Goal: Task Accomplishment & Management: Complete application form

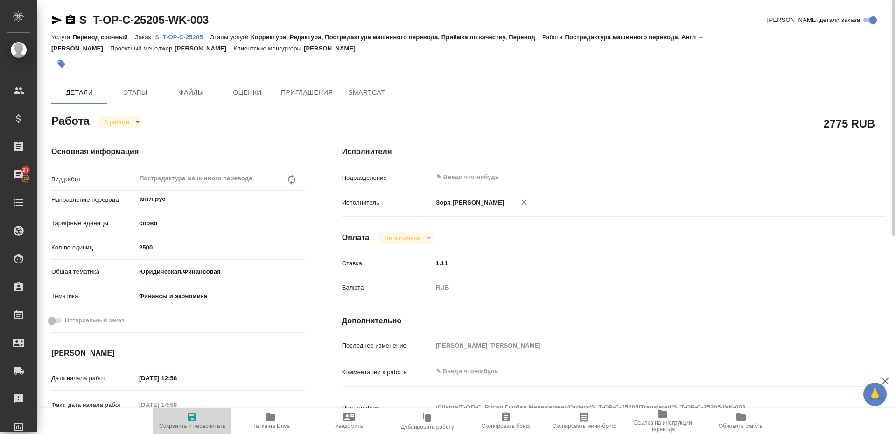
click at [181, 418] on span "Сохранить и пересчитать" at bounding box center [192, 420] width 67 height 18
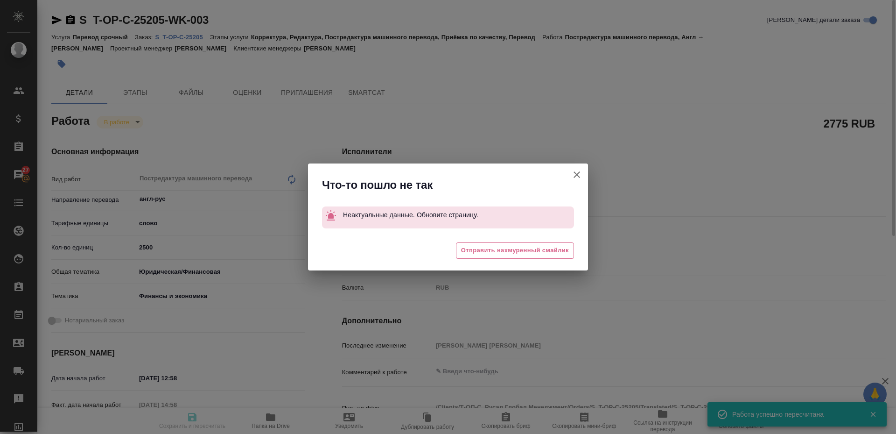
type input "inProgress"
type input "англ-рус"
type input "5a8b1489cc6b4906c91bfd90"
type input "1606.71"
type input "yr-fn"
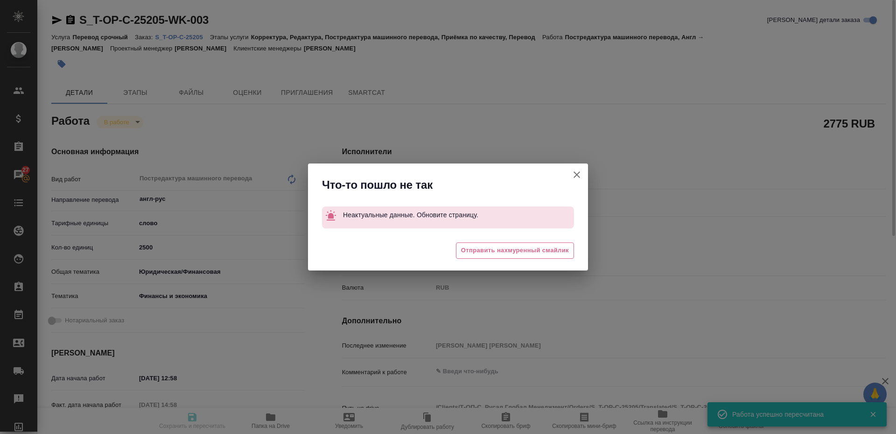
type input "5a8b8b956a9677013d343d3b"
type input "[DATE] 12:58"
type input "[DATE] 14:58"
type input "[DATE] 12:00"
type input "[DATE] 16:00"
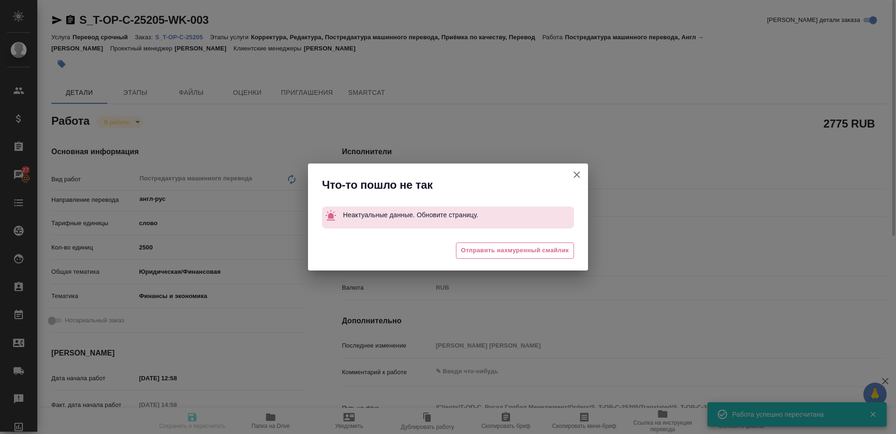
type input "notPayed"
type input "1.11"
type input "RUB"
type input "Зоря Татьяна"
type input "S_T-OP-C-25205"
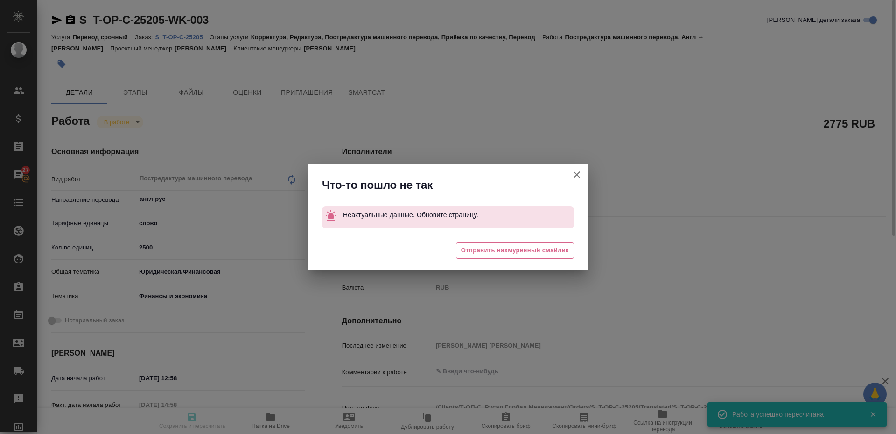
type input "Т-ОП-С-46820"
type input "Перевод срочный"
type input "Корректура, Редактура, Постредактура машинного перевода, Приёмка по качеству, П…"
type input "Меньшикова Александра"
type input "Оксютович Ирина"
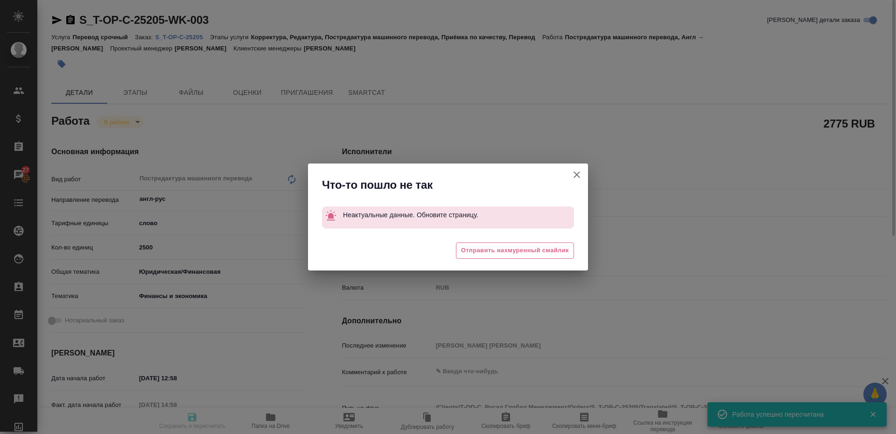
type input "/Clients/Т-ОП-С_Русал Глобал Менеджмент/Orders/S_T-OP-C-25205"
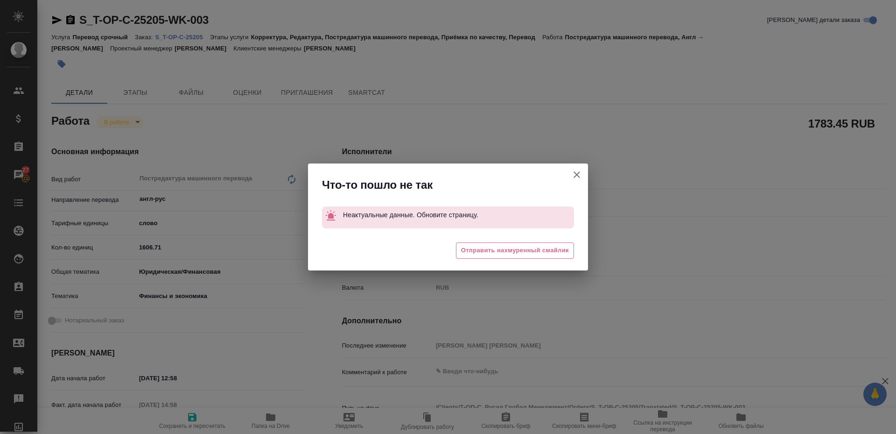
click at [575, 167] on button "Кратко детали заказа" at bounding box center [577, 174] width 22 height 22
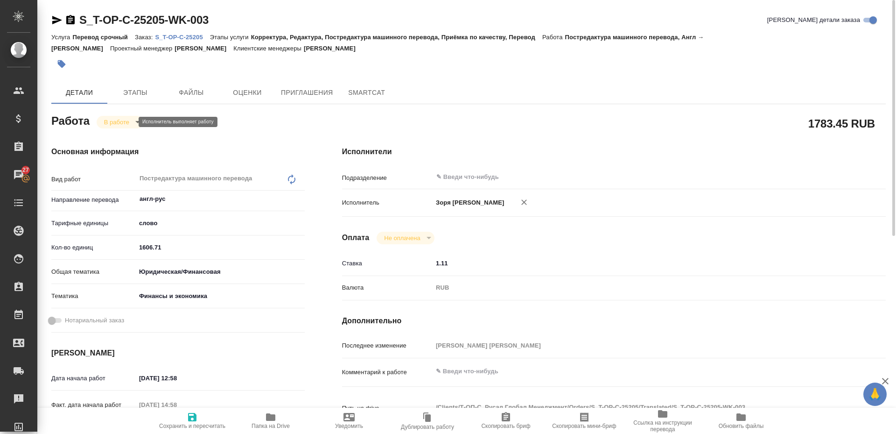
click at [117, 124] on body "🙏 .cls-1 fill:#fff; AWATERA Zoria Tatiana Клиенты Спецификации Заказы 27 Чаты T…" at bounding box center [448, 217] width 896 height 434
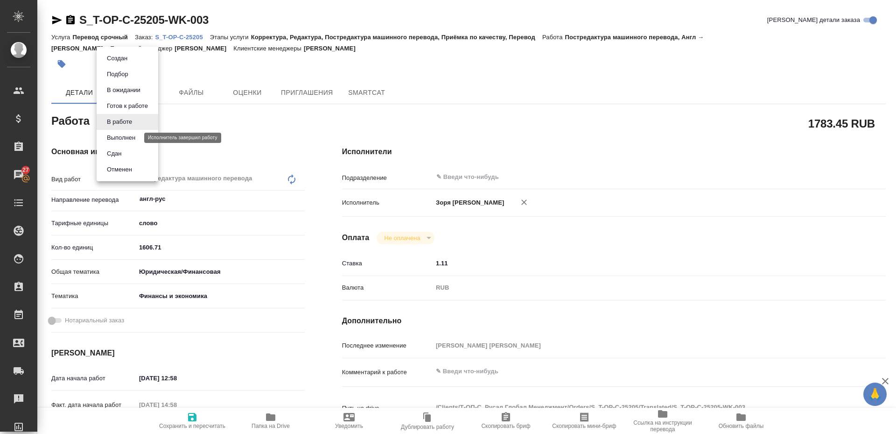
click at [115, 135] on button "Выполнен" at bounding box center [121, 138] width 34 height 10
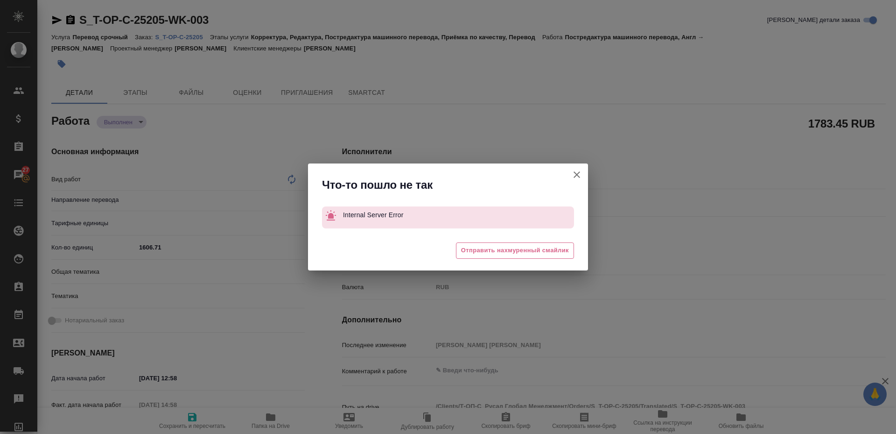
type textarea "x"
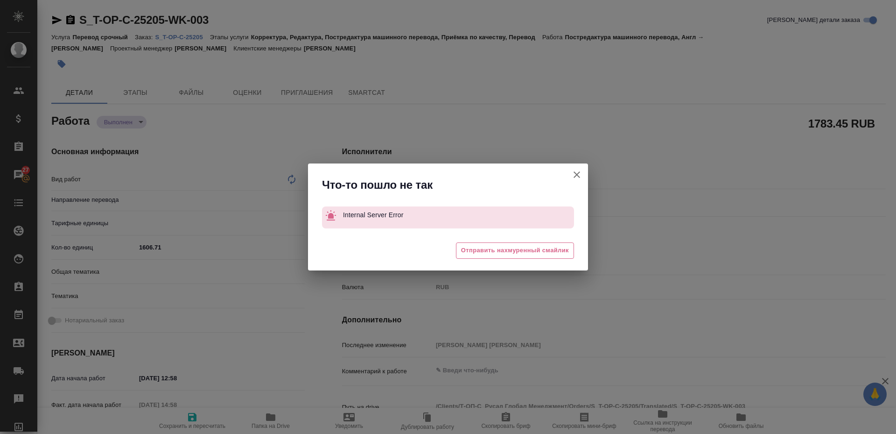
type textarea "x"
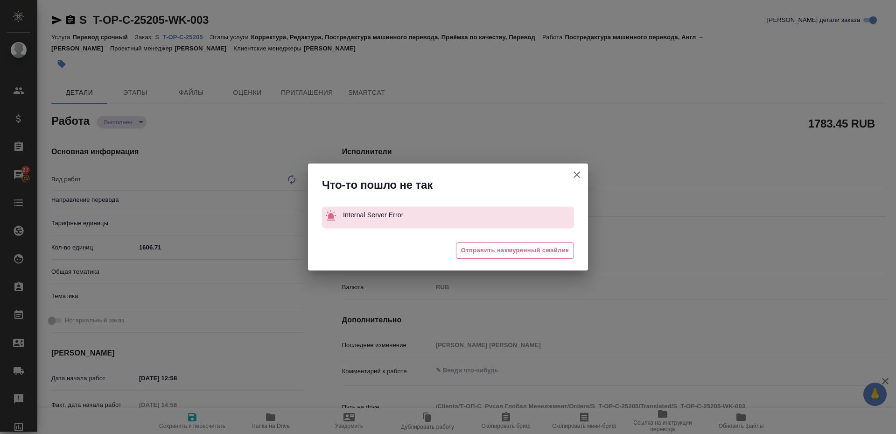
type textarea "x"
type textarea "Постредактура машинного перевода"
type textarea "x"
type input "англ-рус"
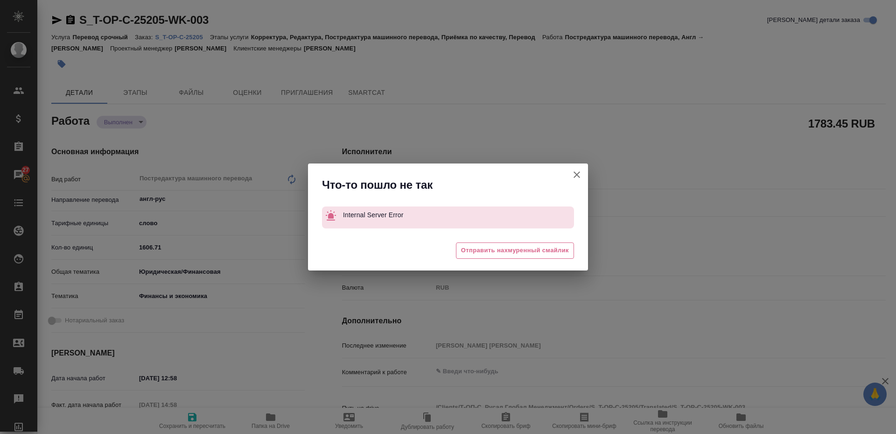
type textarea "x"
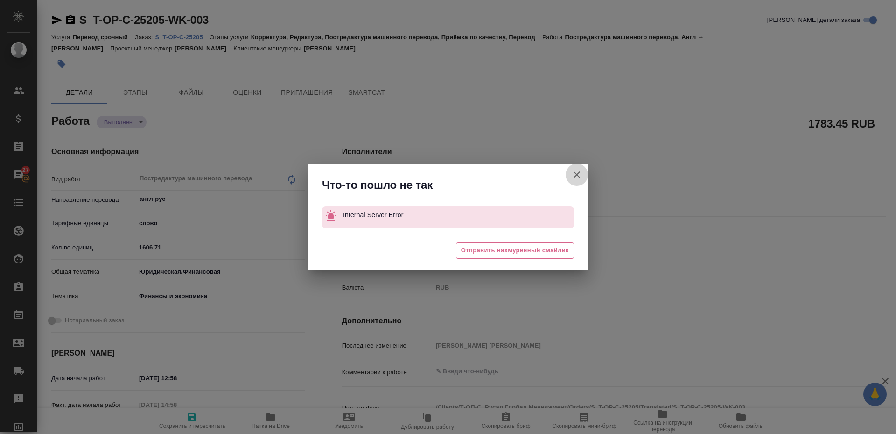
click at [576, 177] on icon "button" at bounding box center [576, 174] width 11 height 11
type textarea "x"
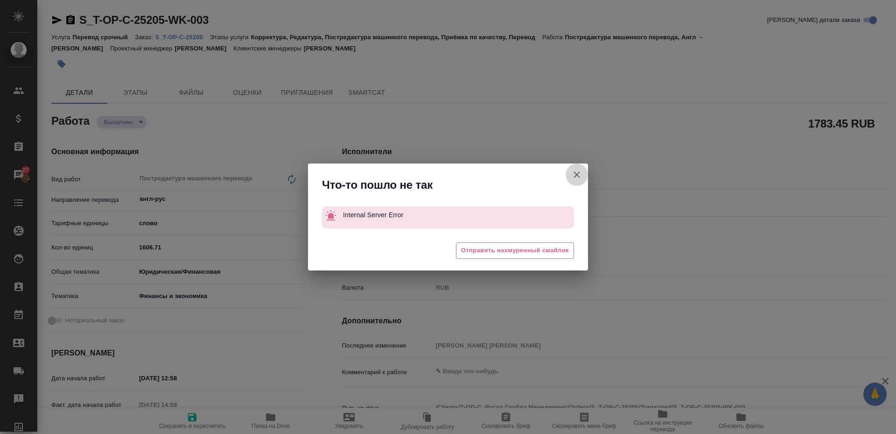
type textarea "x"
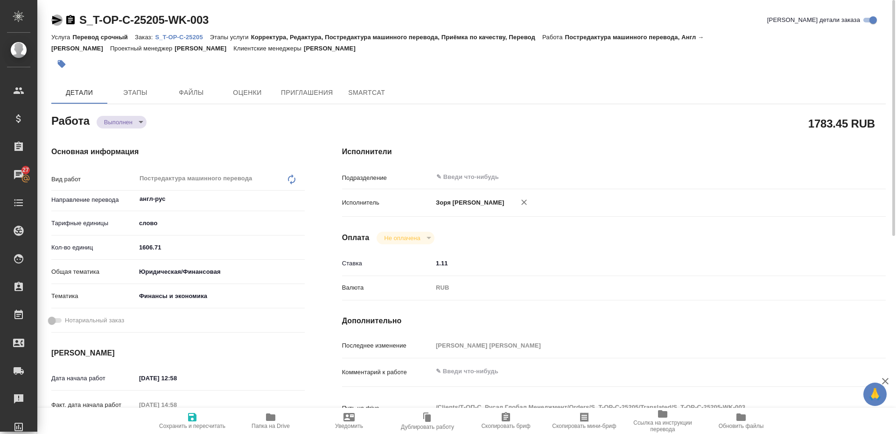
click at [51, 19] on icon "button" at bounding box center [56, 19] width 11 height 11
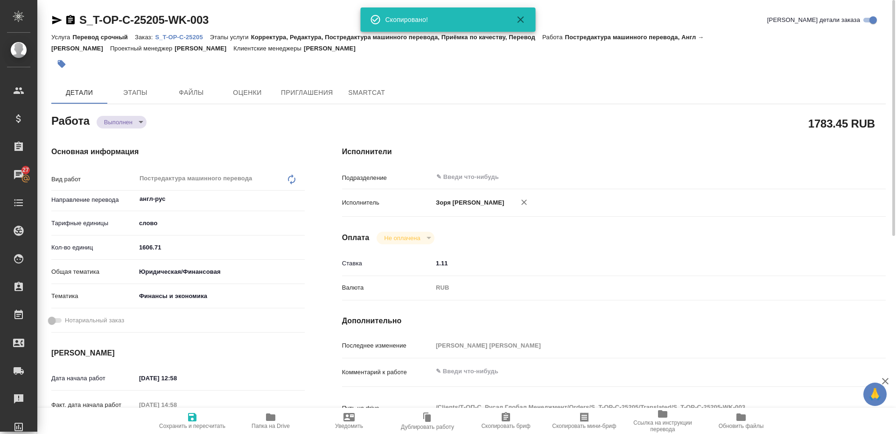
type textarea "x"
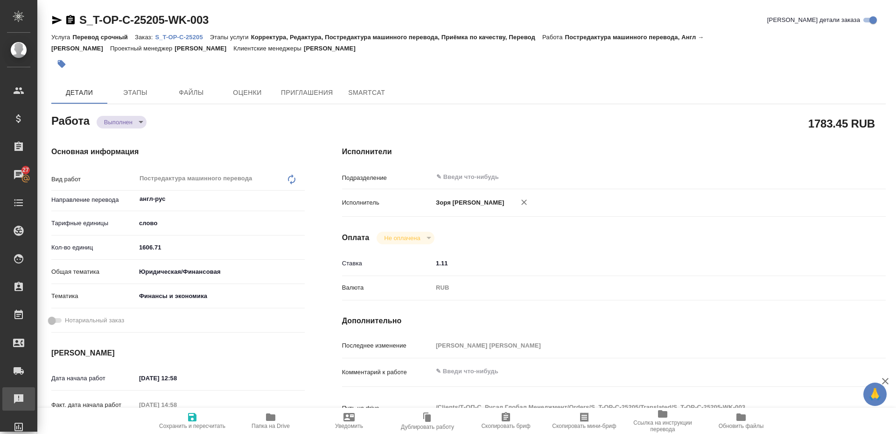
type textarea "x"
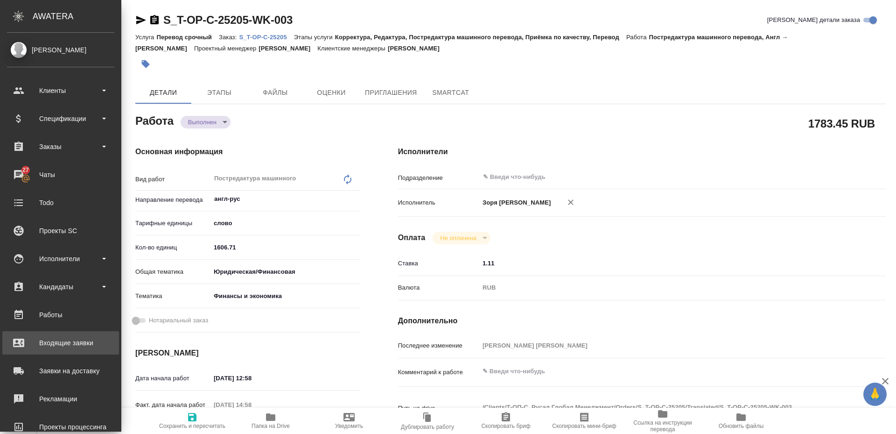
type textarea "x"
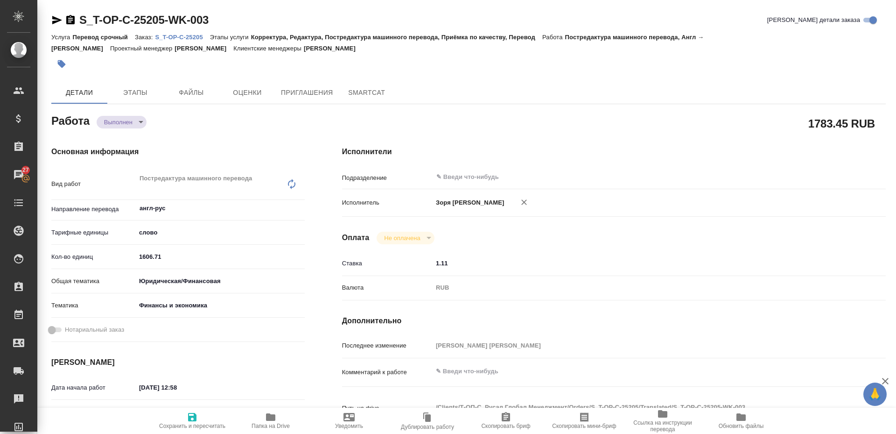
type textarea "x"
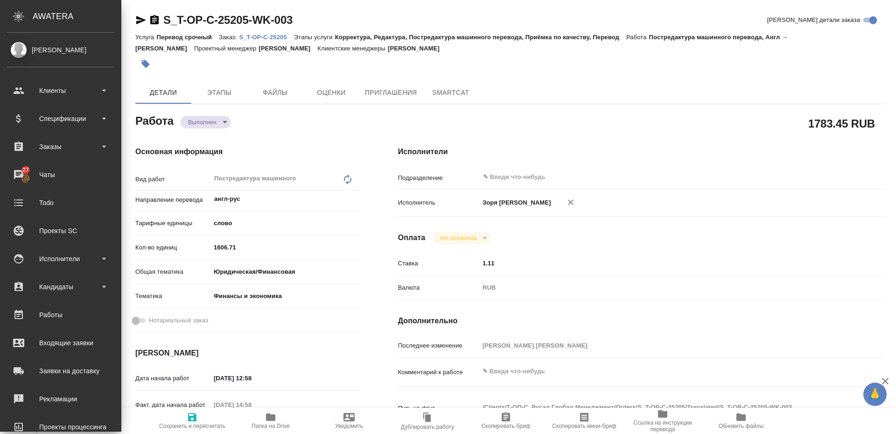
type textarea "x"
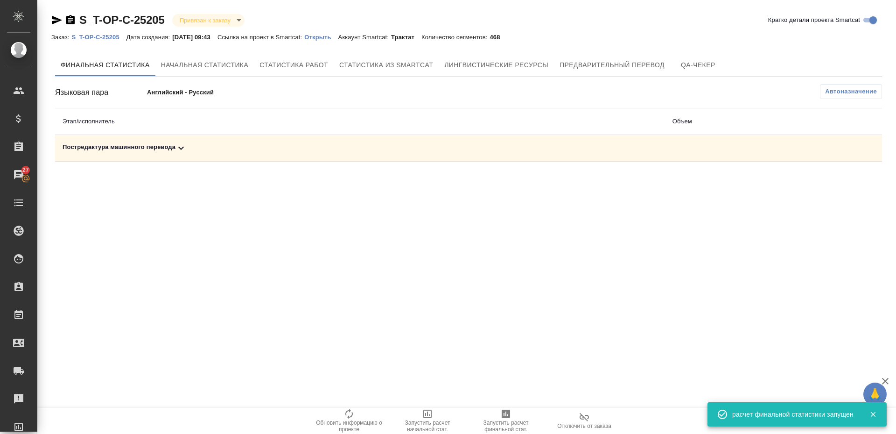
click at [111, 155] on td "Постредактура машинного перевода" at bounding box center [360, 148] width 610 height 27
click at [116, 149] on div "Постредактура машинного перевода" at bounding box center [360, 147] width 595 height 11
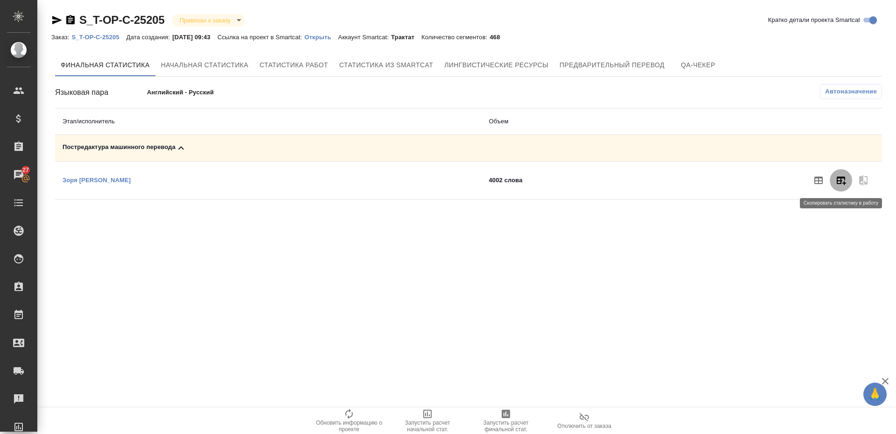
click at [841, 180] on icon "button" at bounding box center [841, 180] width 9 height 8
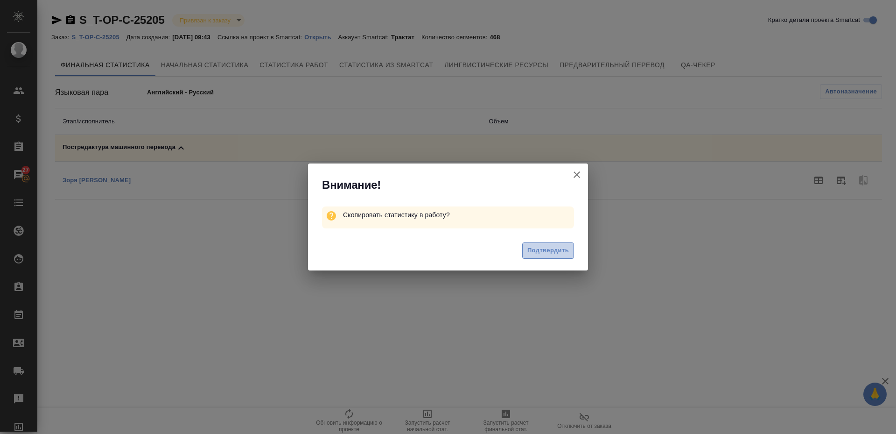
click at [552, 249] on span "Подтвердить" at bounding box center [548, 250] width 42 height 11
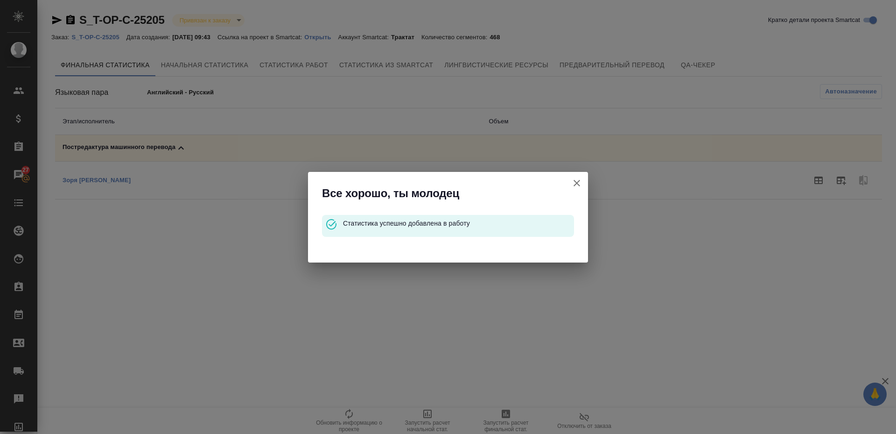
click at [572, 187] on icon "button" at bounding box center [576, 182] width 11 height 11
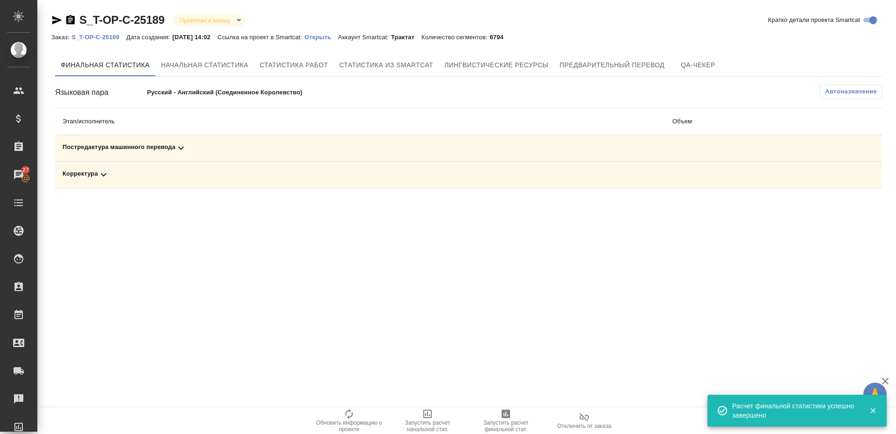
click at [116, 141] on td "Постредактура машинного перевода" at bounding box center [360, 148] width 610 height 27
click at [117, 147] on div "Постредактура машинного перевода" at bounding box center [360, 147] width 595 height 11
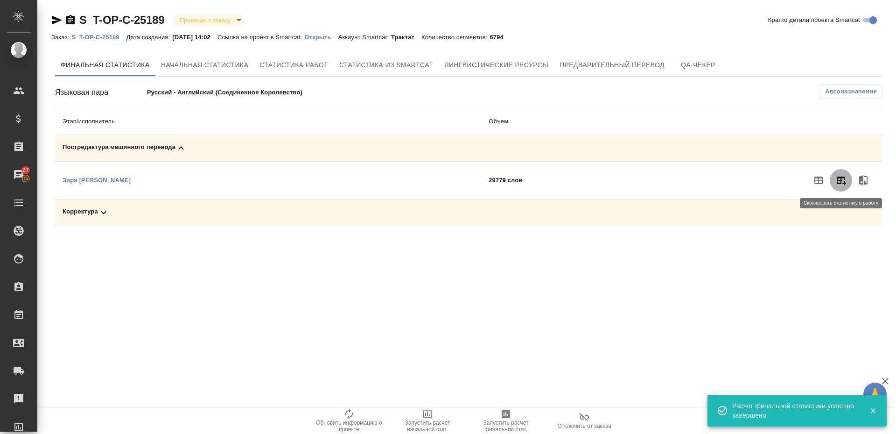
click at [841, 184] on icon "button" at bounding box center [841, 180] width 9 height 8
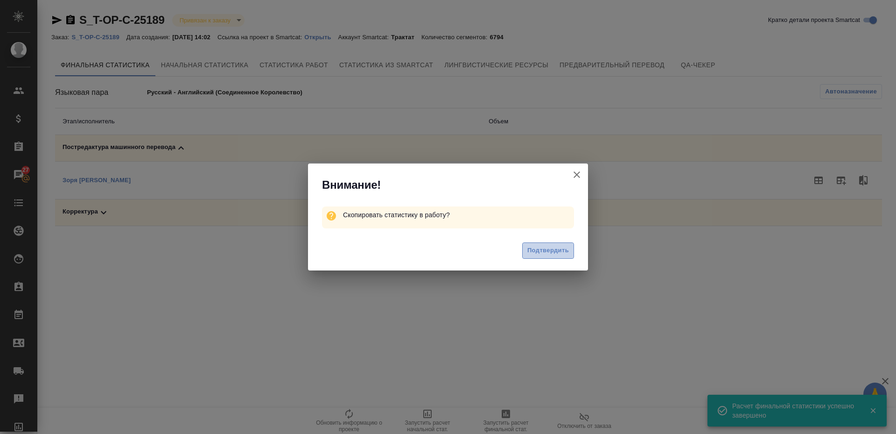
click at [545, 255] on span "Подтвердить" at bounding box center [548, 250] width 42 height 11
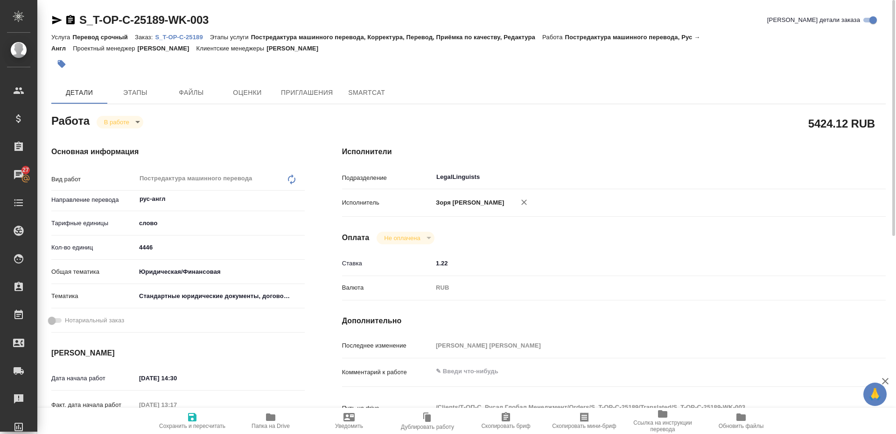
click at [188, 422] on span "Сохранить и пересчитать" at bounding box center [192, 425] width 66 height 7
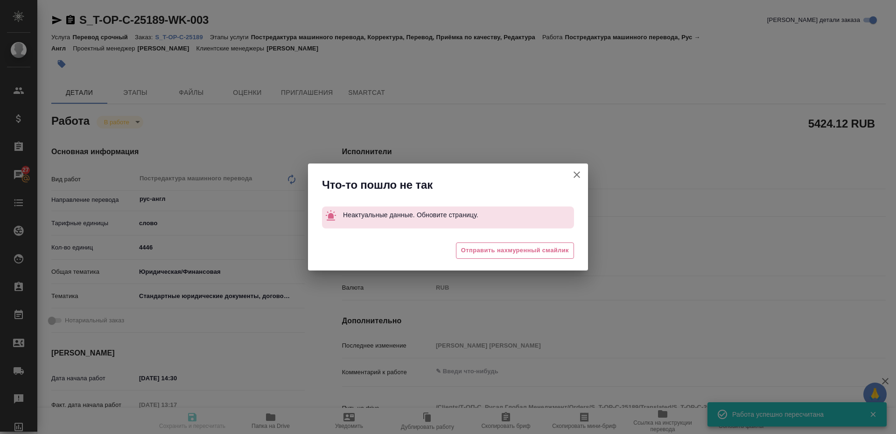
type input "inProgress"
type input "рус-англ"
type input "5a8b1489cc6b4906c91bfd90"
type input "4794.11"
type input "yr-fn"
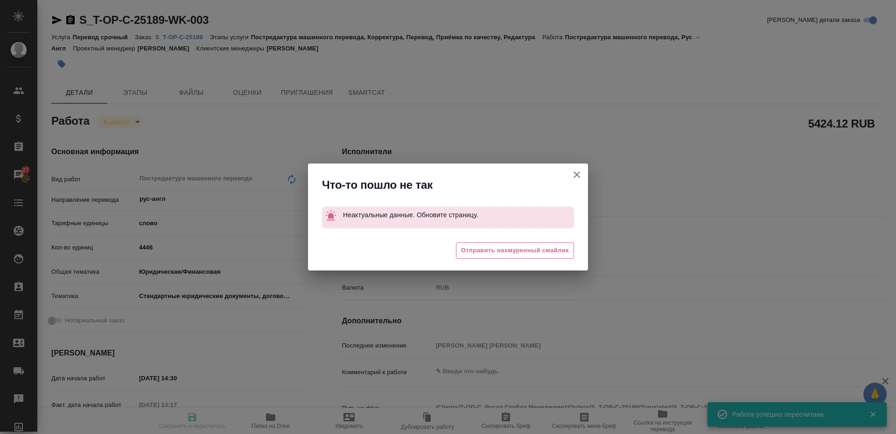
type input "5f647205b73bc97568ca66bf"
type input "22.09.2025 14:30"
type input "23.09.2025 13:17"
type input "27.09.2025 10:00"
type input "28.09.2025 12:00"
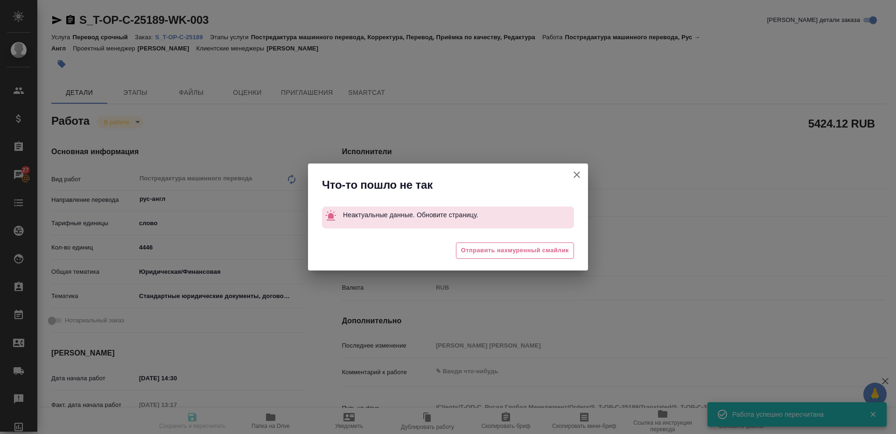
type input "LegalLinguists"
type input "notPayed"
type input "1.22"
type input "RUB"
type input "Зоря Татьяна"
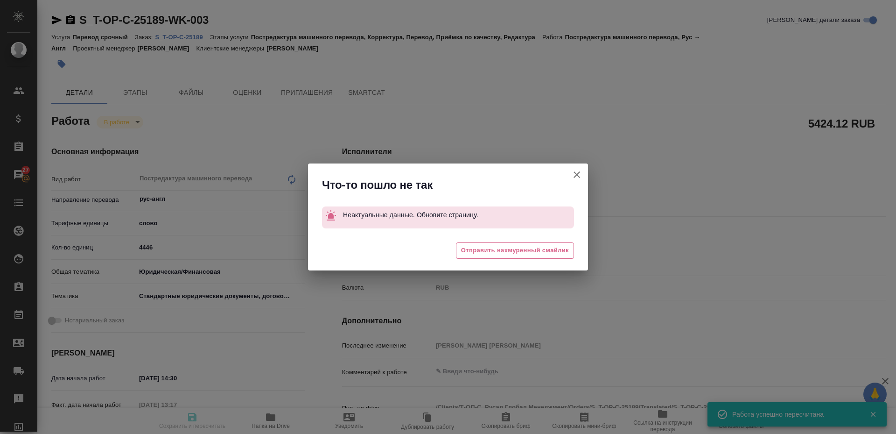
type input "S_T-OP-C-25189"
type input "Т-ОП-С-46808"
type input "Перевод срочный"
type input "Постредактура машинного перевода, Корректура, Перевод, Приёмка по качеству, Ред…"
type input "Меньшикова Александра"
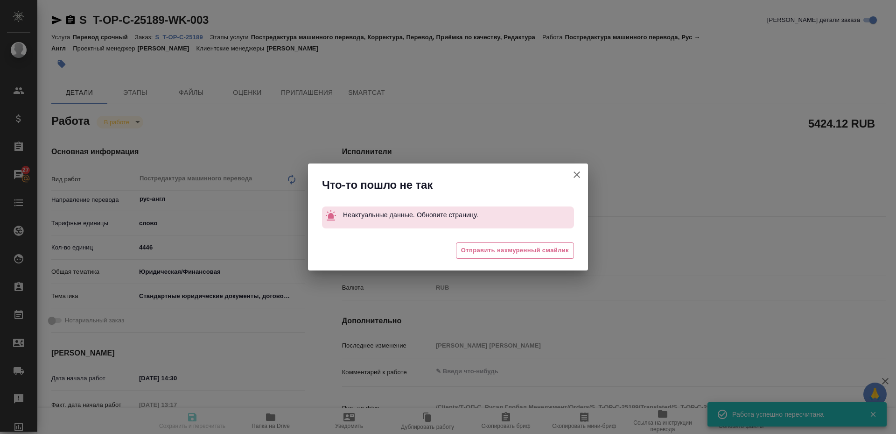
type input "Малофеева Екатерина"
type input "/Clients/Т-ОП-С_Русал Глобал Менеджмент/Orders/S_T-OP-C-25189"
click at [576, 176] on icon "button" at bounding box center [577, 174] width 7 height 7
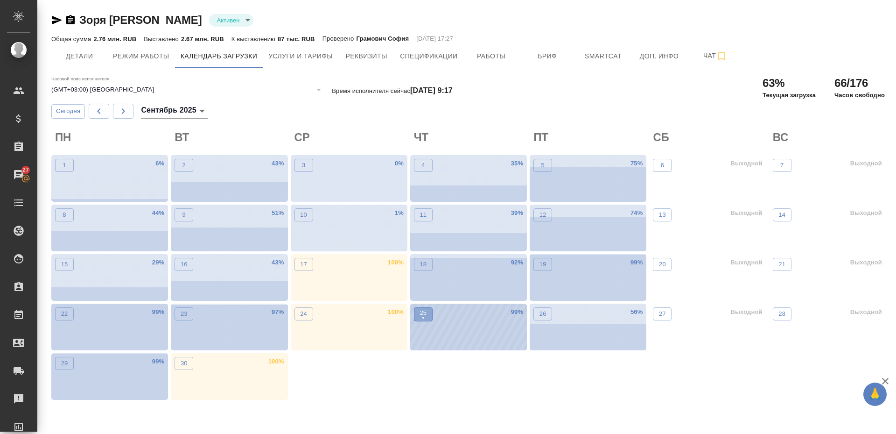
click at [421, 309] on p "25" at bounding box center [423, 312] width 7 height 9
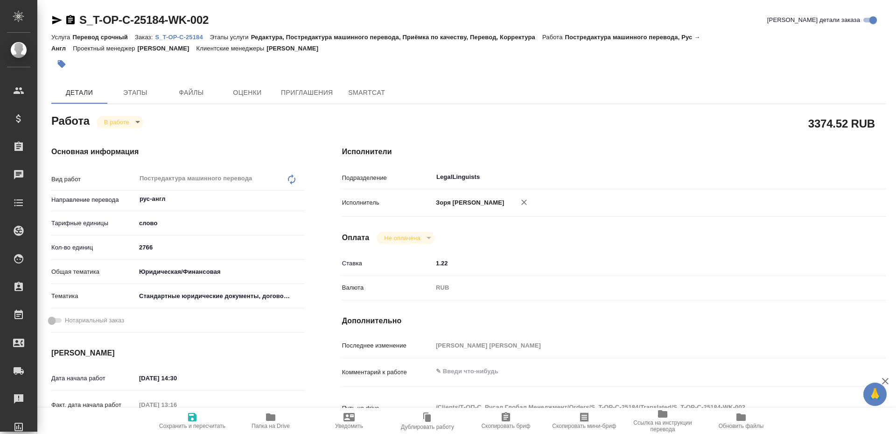
type textarea "x"
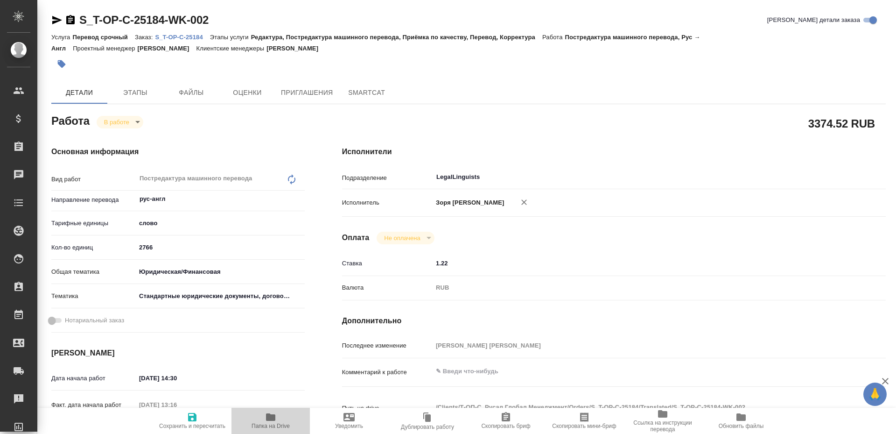
click at [272, 424] on span "Папка на Drive" at bounding box center [271, 425] width 38 height 7
type textarea "x"
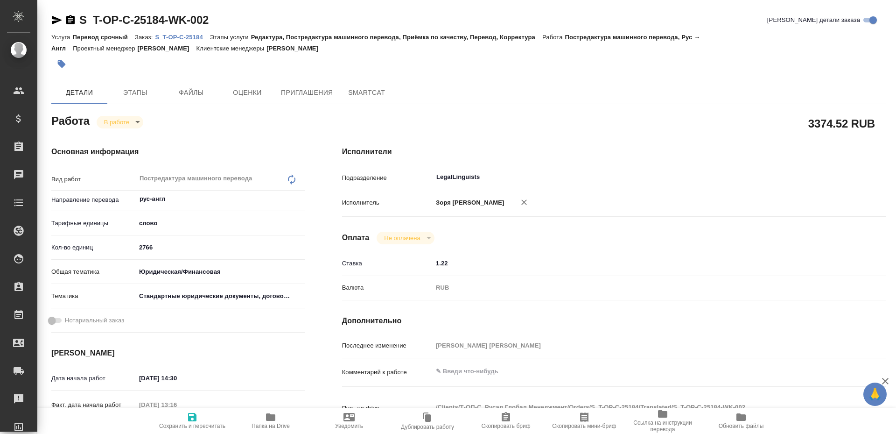
type textarea "x"
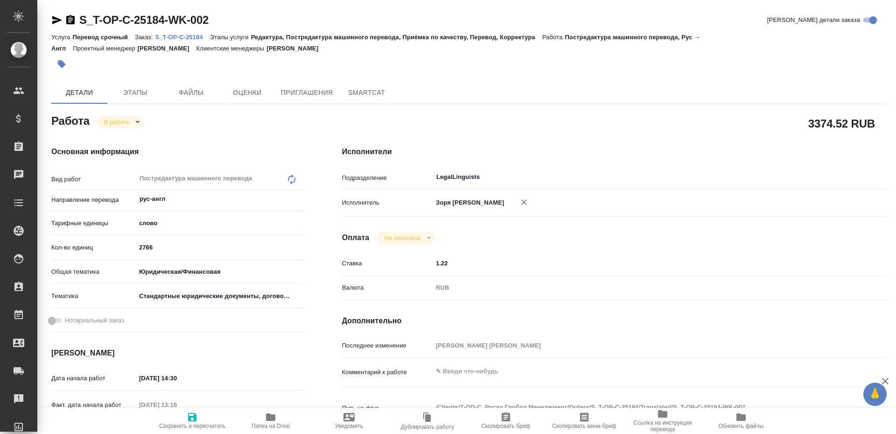
type textarea "x"
